Goal: Information Seeking & Learning: Learn about a topic

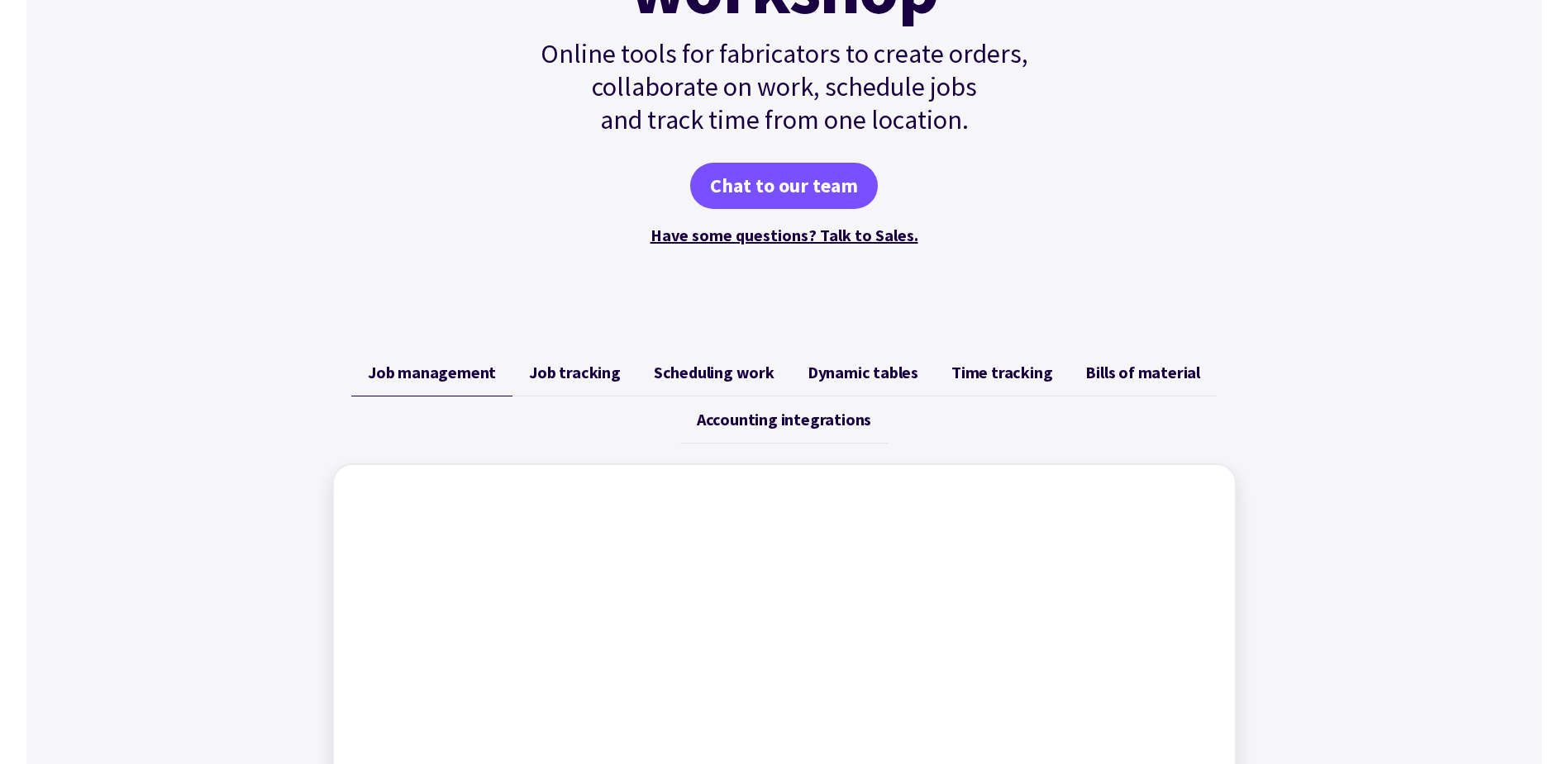
scroll to position [330, 0]
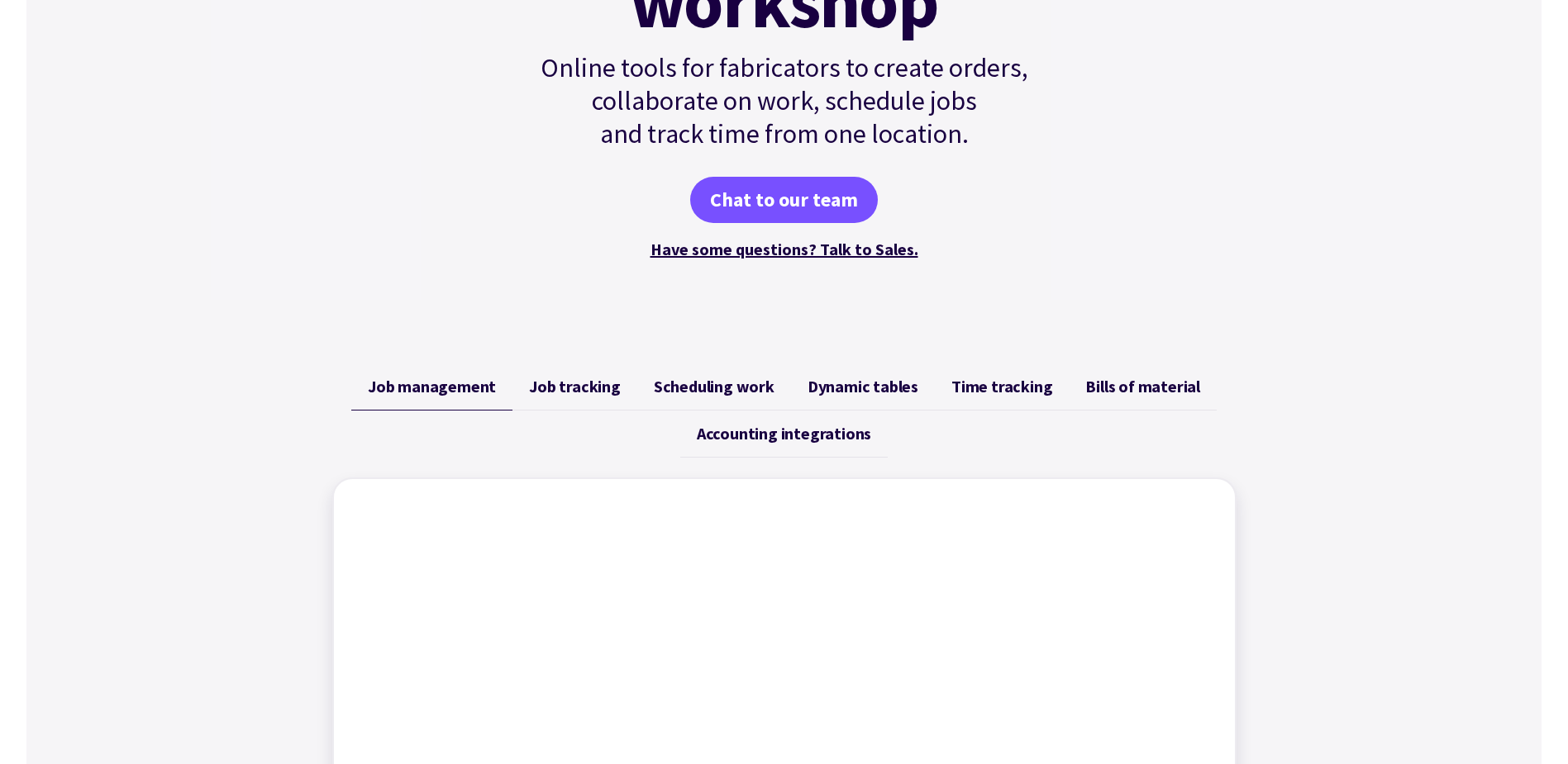
click at [567, 381] on span "Job tracking" at bounding box center [575, 386] width 92 height 20
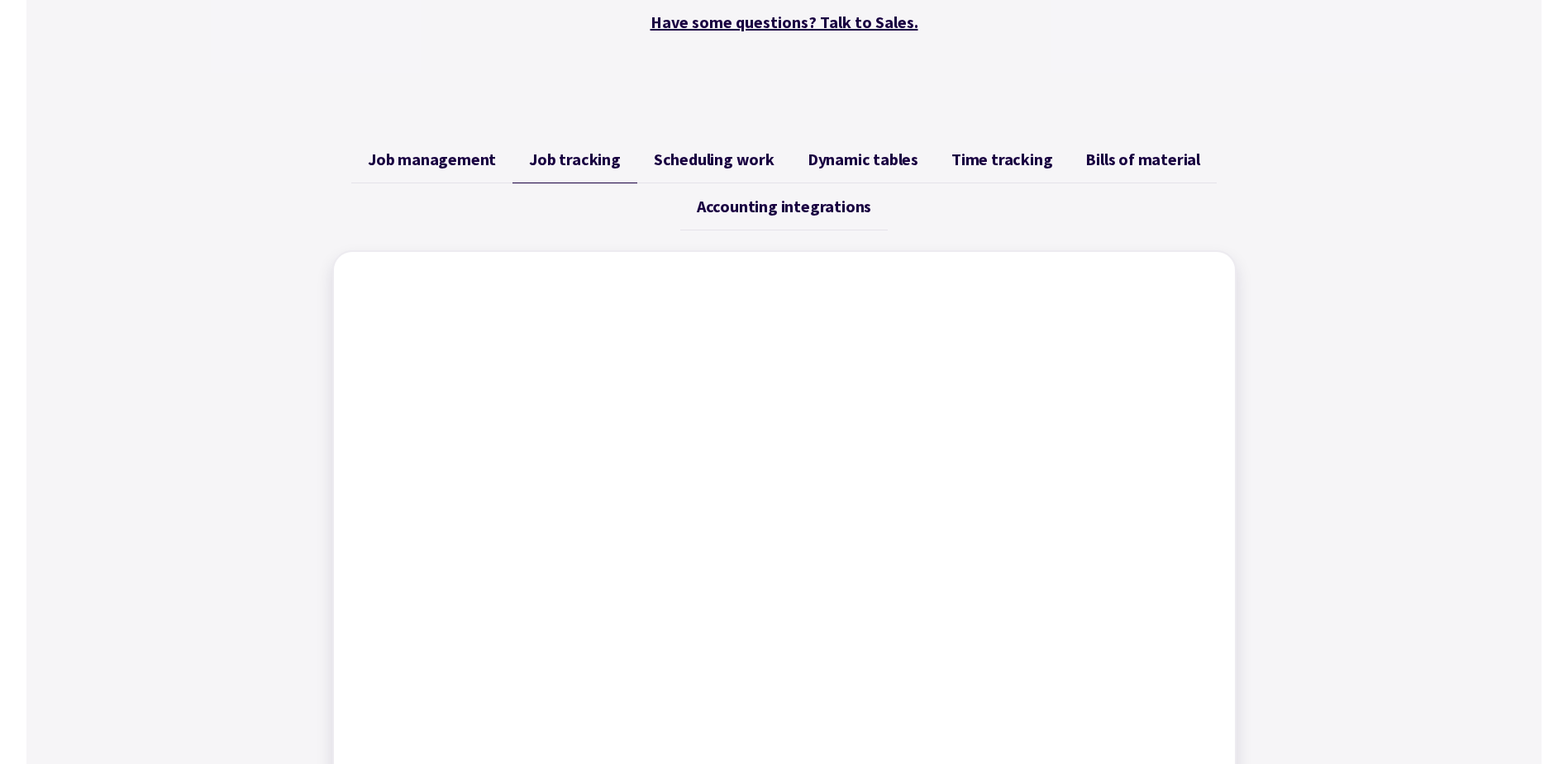
scroll to position [578, 0]
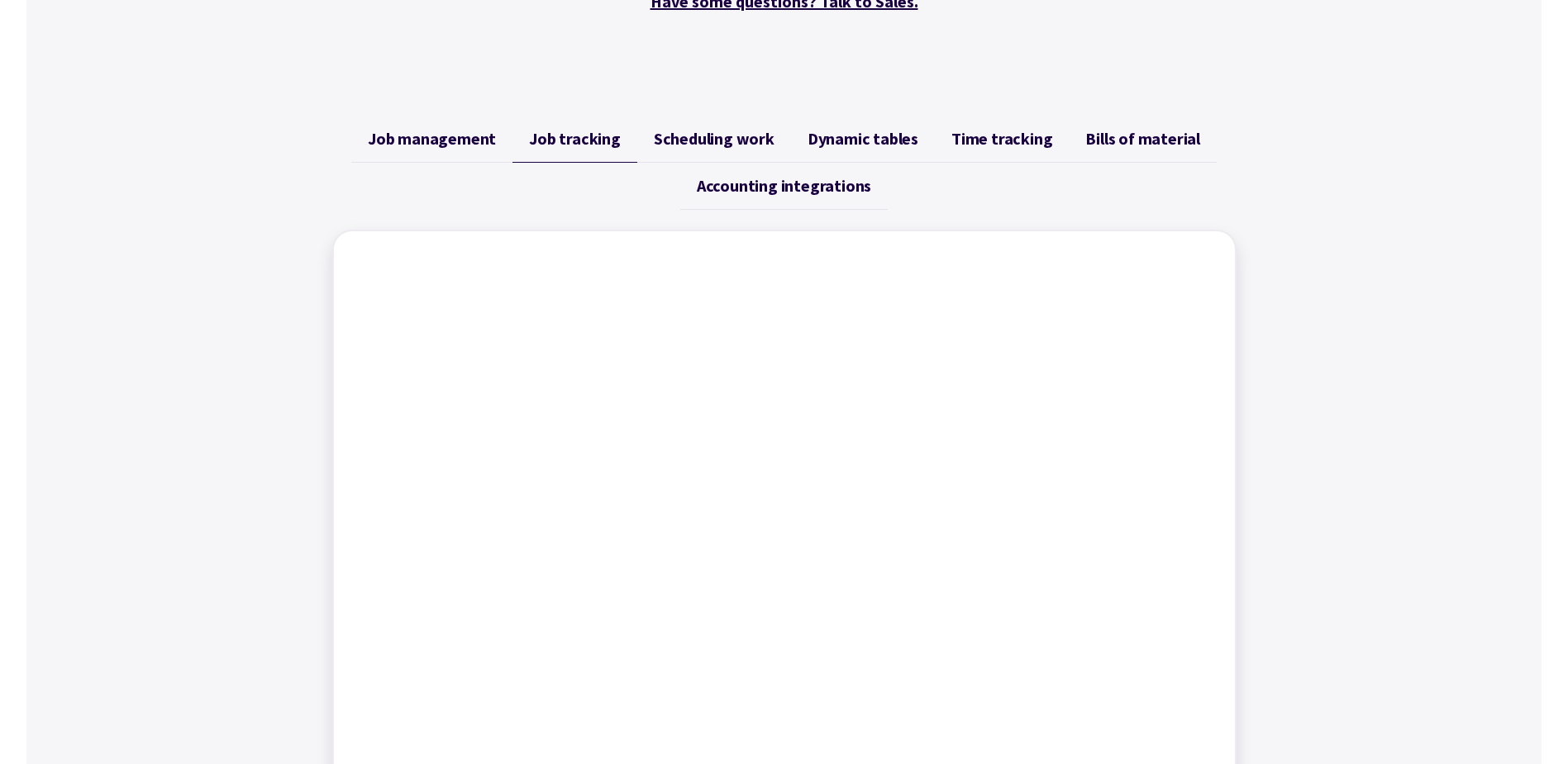
click at [748, 137] on span "Scheduling work" at bounding box center [714, 139] width 121 height 20
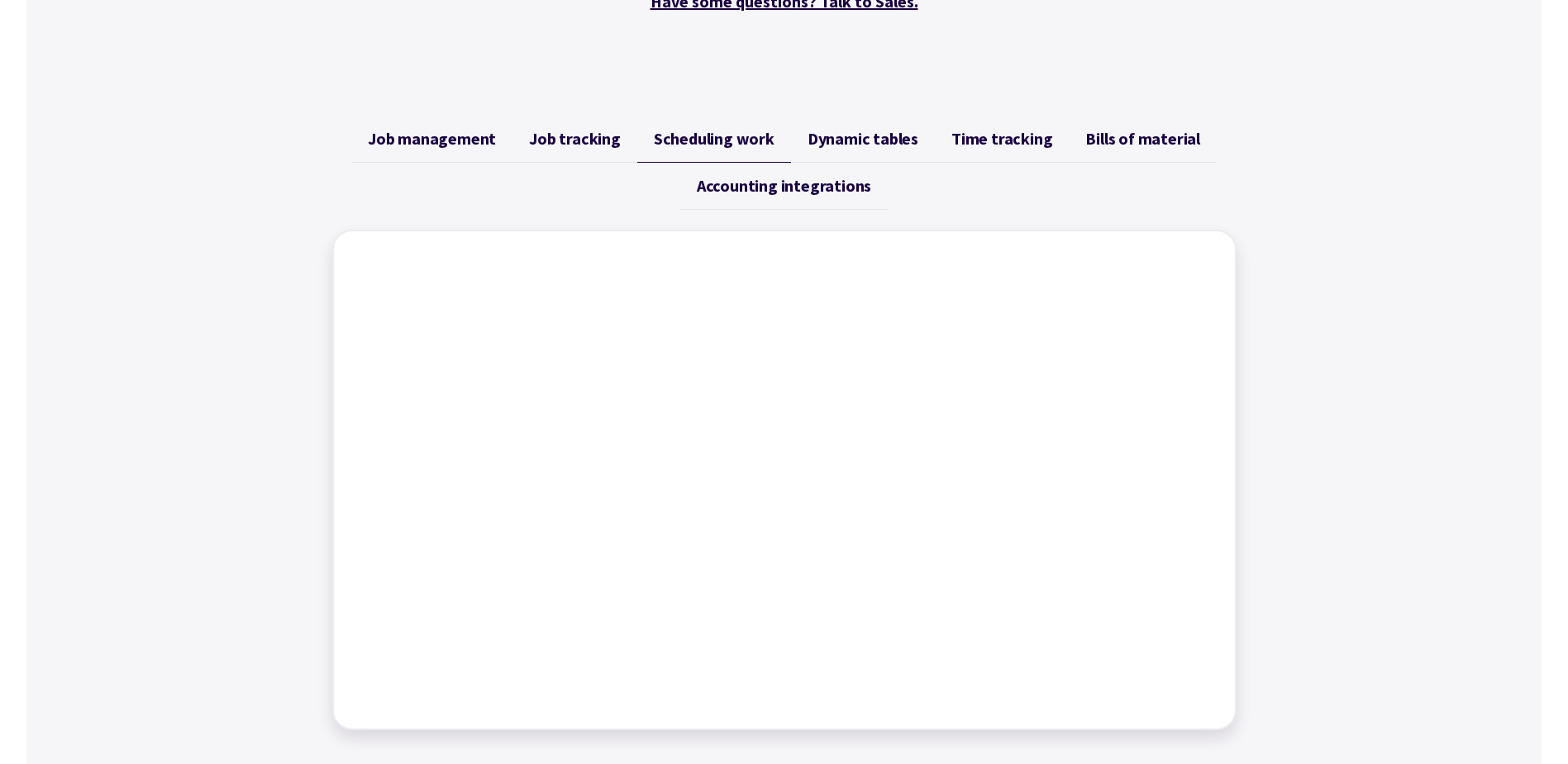
click at [863, 130] on span "Dynamic tables" at bounding box center [863, 139] width 111 height 20
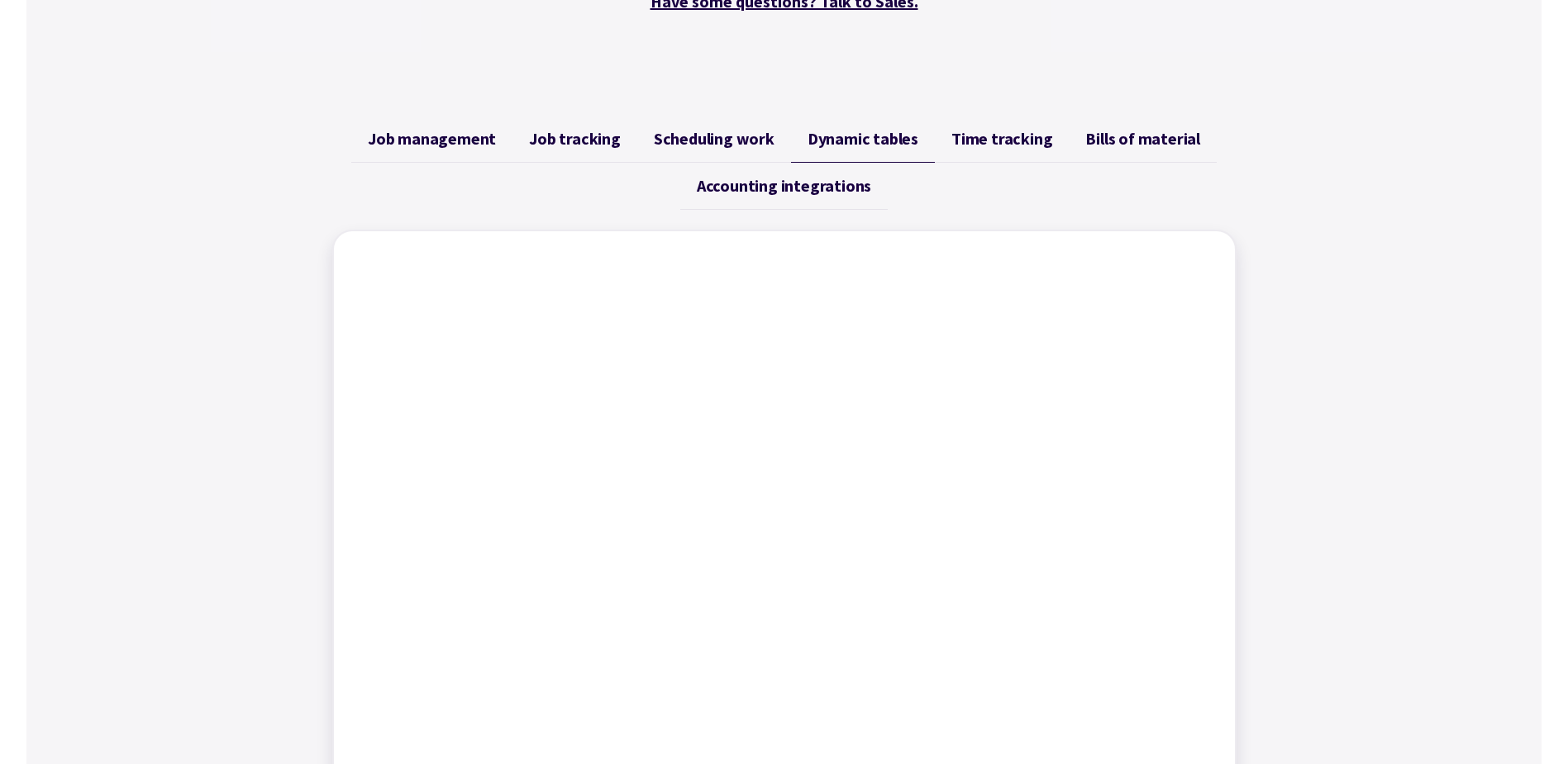
click at [995, 134] on span "Time tracking" at bounding box center [1002, 139] width 101 height 20
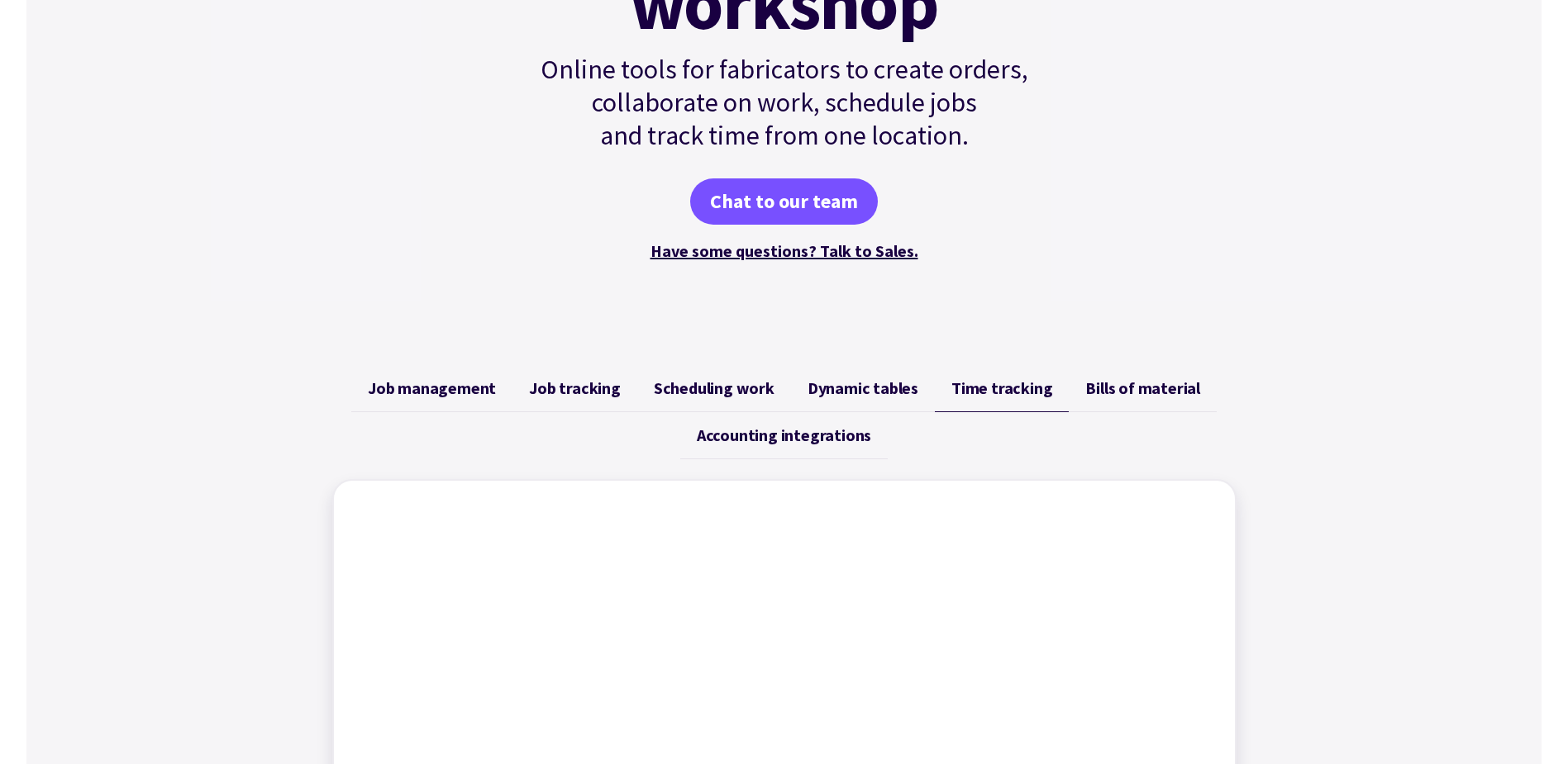
scroll to position [330, 0]
click at [740, 387] on span "Scheduling work" at bounding box center [714, 386] width 121 height 20
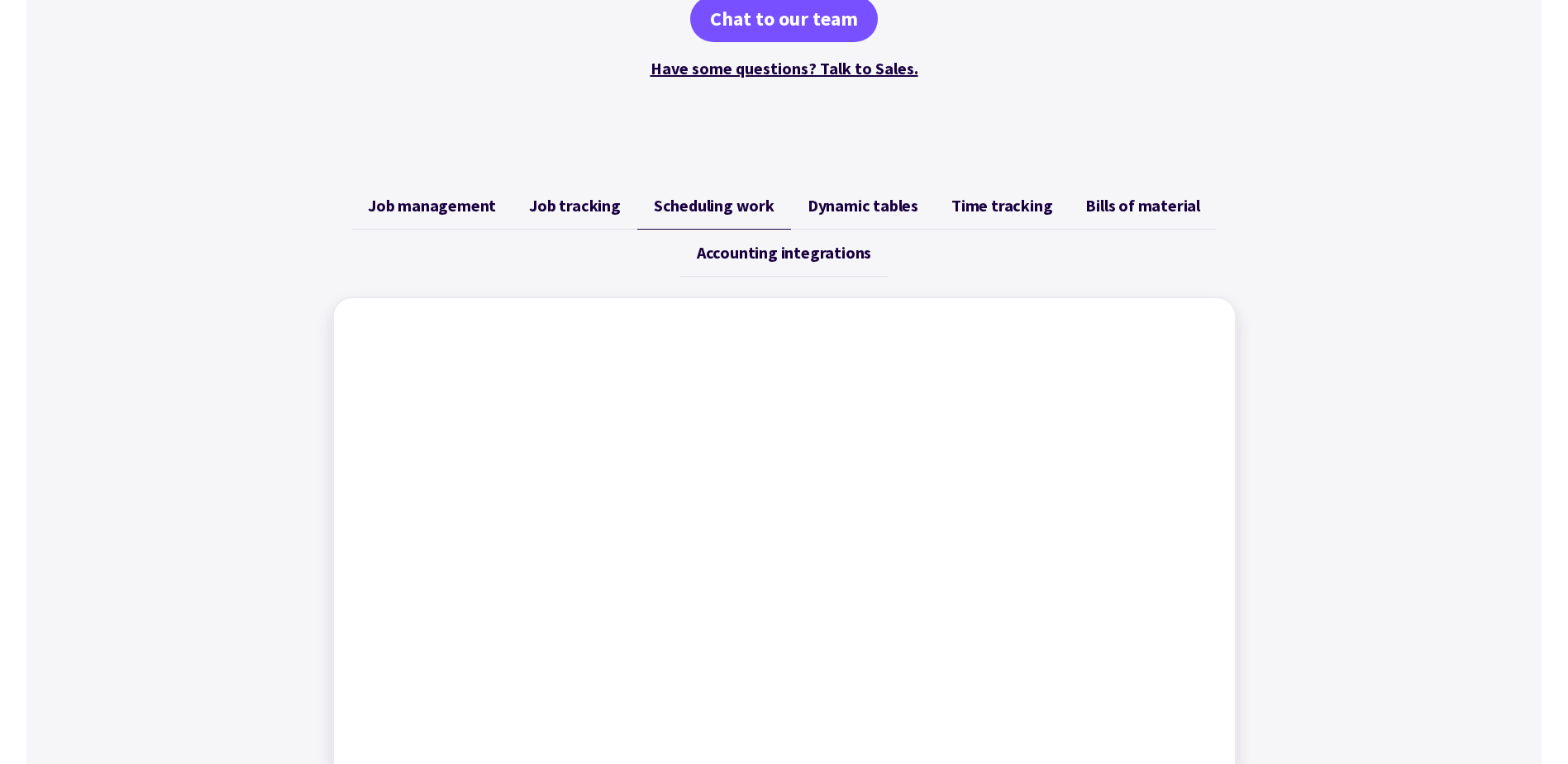
scroll to position [578, 0]
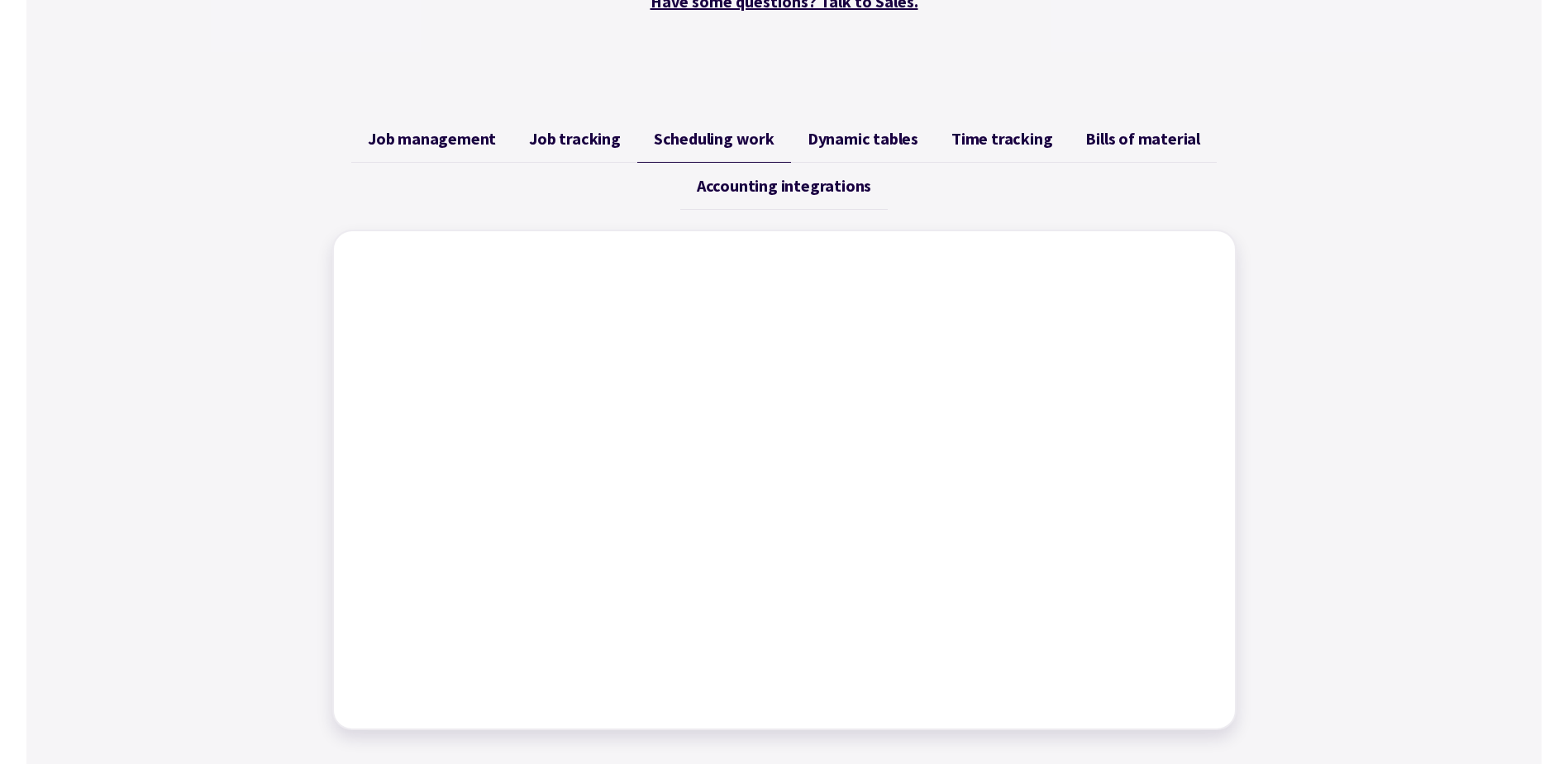
click at [576, 140] on span "Job tracking" at bounding box center [575, 139] width 92 height 20
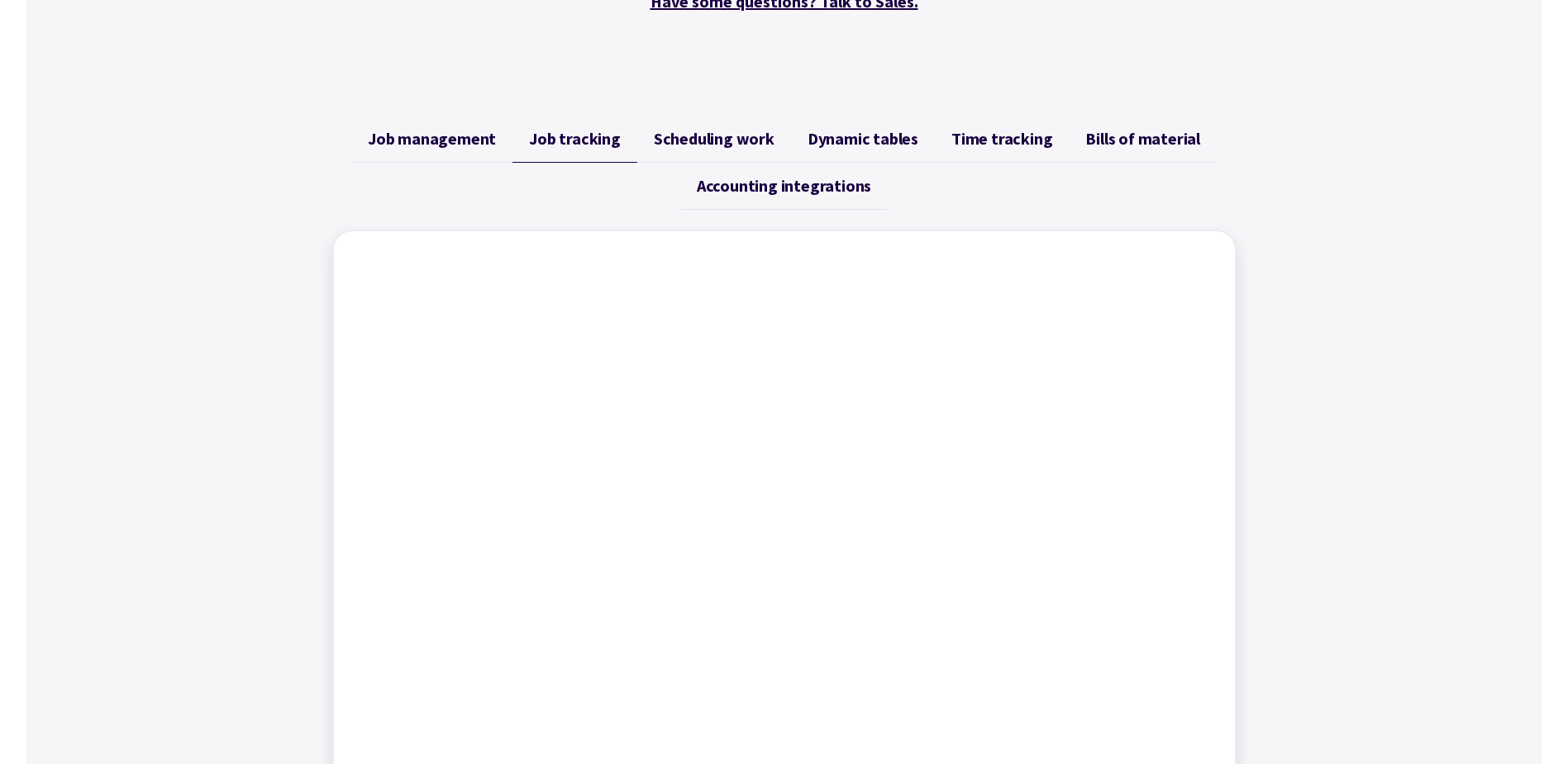
click at [576, 140] on span "Job tracking" at bounding box center [575, 139] width 92 height 20
click at [434, 134] on span "Job management" at bounding box center [432, 139] width 128 height 20
click at [726, 136] on span "Scheduling work" at bounding box center [714, 139] width 121 height 20
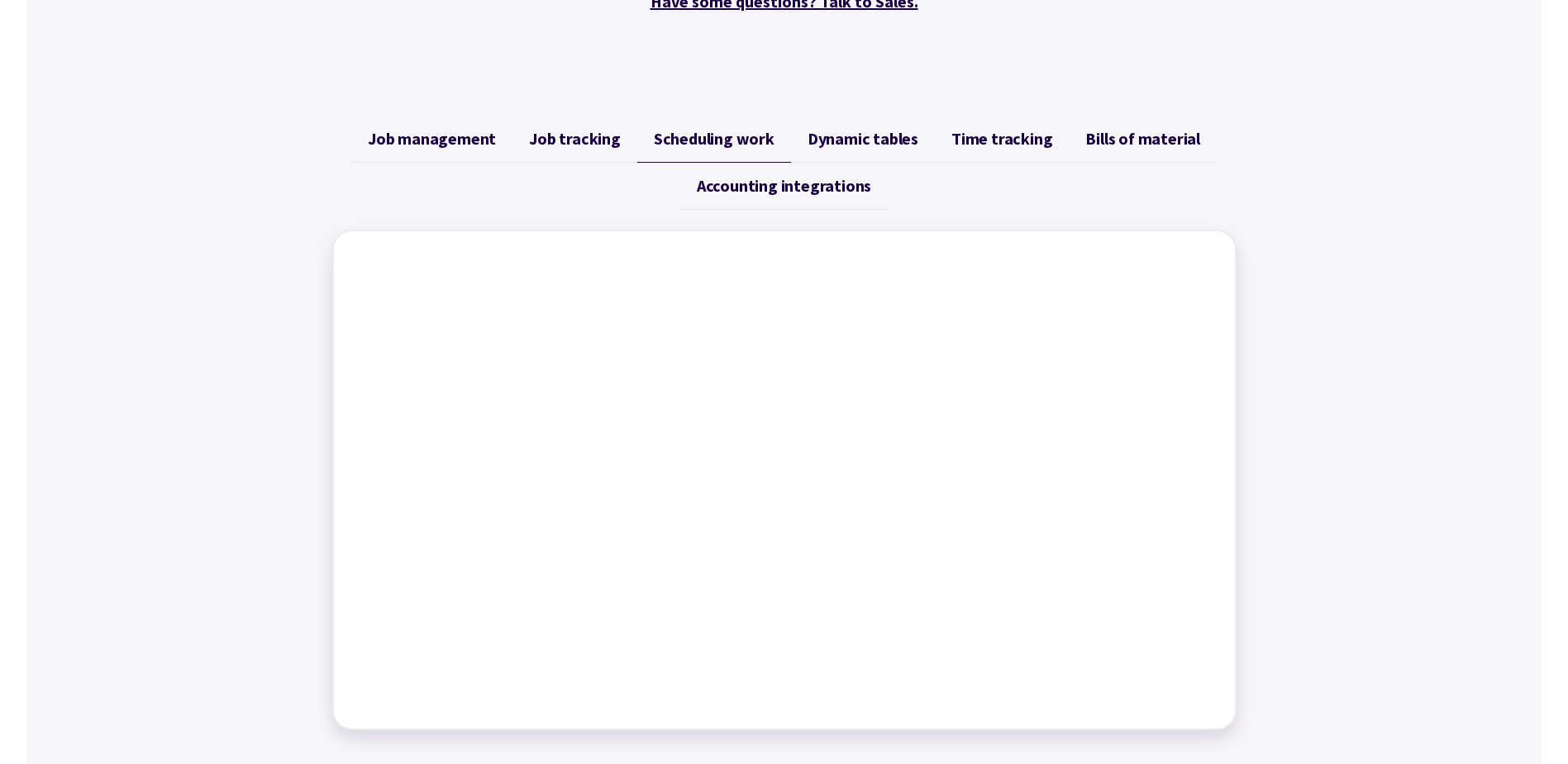
click at [726, 136] on span "Scheduling work" at bounding box center [714, 139] width 121 height 20
click at [567, 136] on span "Job tracking" at bounding box center [575, 139] width 92 height 20
